Goal: Task Accomplishment & Management: Use online tool/utility

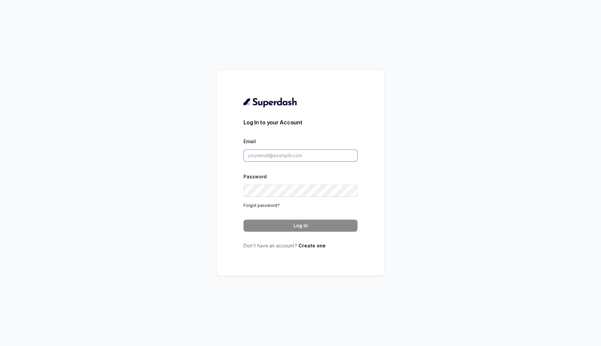
click at [260, 157] on input "Email" at bounding box center [300, 156] width 114 height 12
type input "[EMAIL_ADDRESS][DOMAIN_NAME]"
click at [296, 228] on button "Log In" at bounding box center [300, 226] width 114 height 12
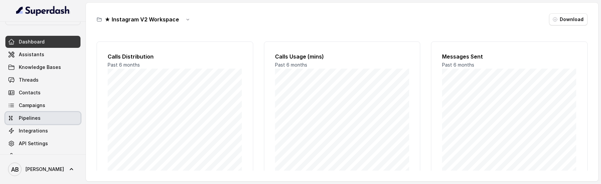
scroll to position [14, 0]
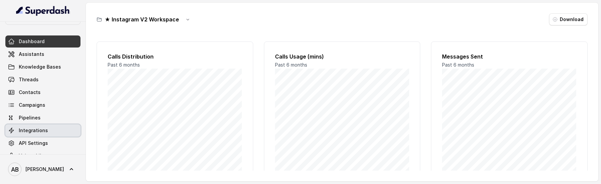
click at [56, 132] on link "Integrations" at bounding box center [42, 131] width 75 height 12
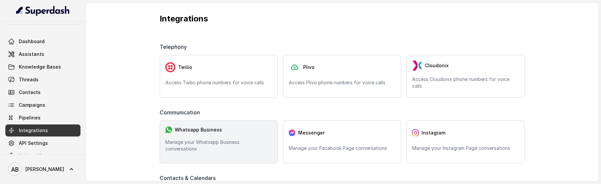
click at [246, 132] on div "Whatsapp Business" at bounding box center [218, 129] width 107 height 7
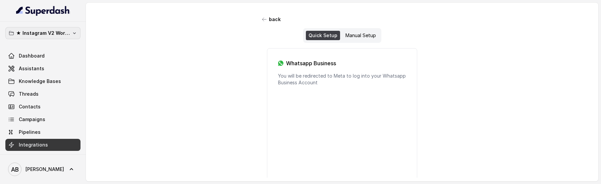
click at [54, 34] on p "★ Instagram V2 Workspace" at bounding box center [43, 33] width 54 height 8
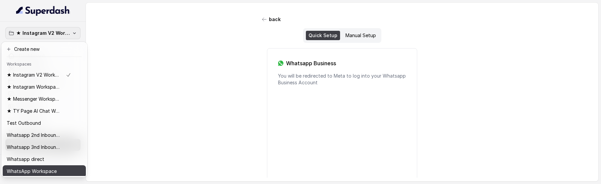
click at [50, 169] on p "WhatsApp Workspace" at bounding box center [32, 172] width 50 height 8
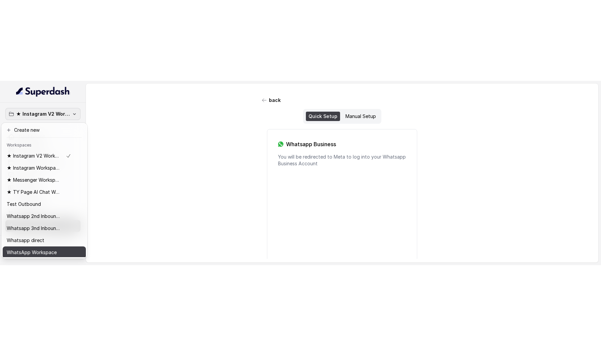
scroll to position [1, 0]
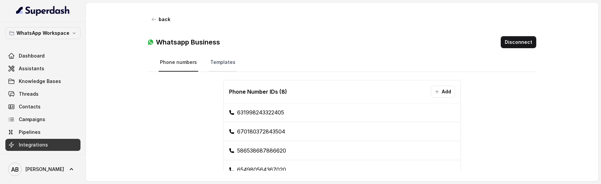
click at [221, 65] on link "Templates" at bounding box center [223, 63] width 28 height 18
